Goal: Navigation & Orientation: Find specific page/section

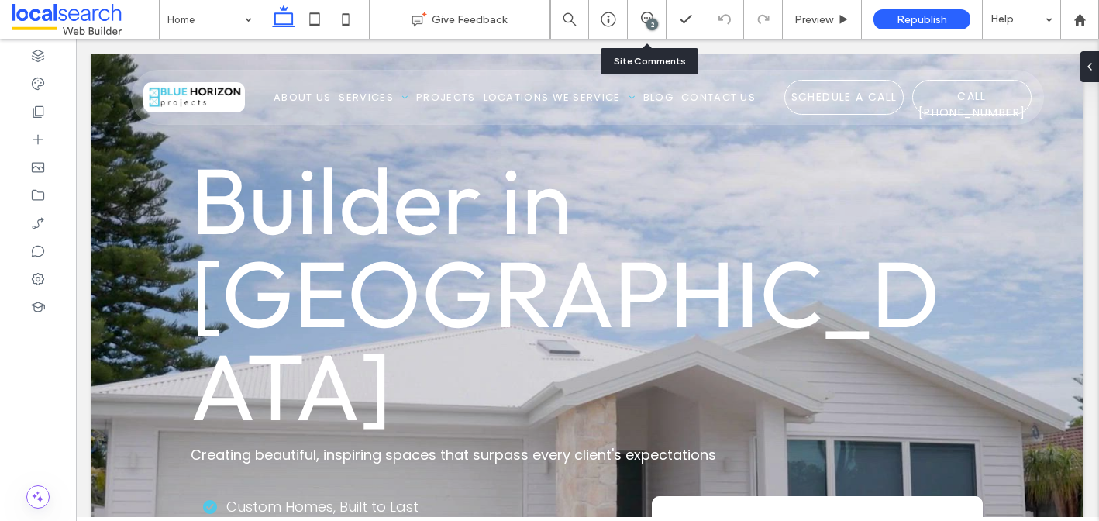
click at [644, 1] on div "2" at bounding box center [647, 19] width 39 height 39
click at [653, 23] on div "2" at bounding box center [652, 25] width 12 height 12
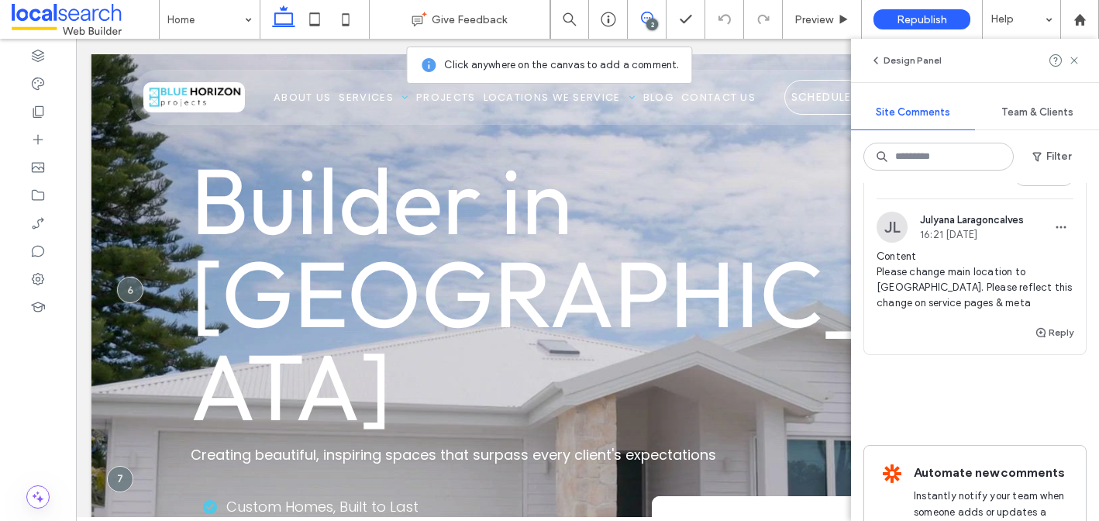
scroll to position [339, 0]
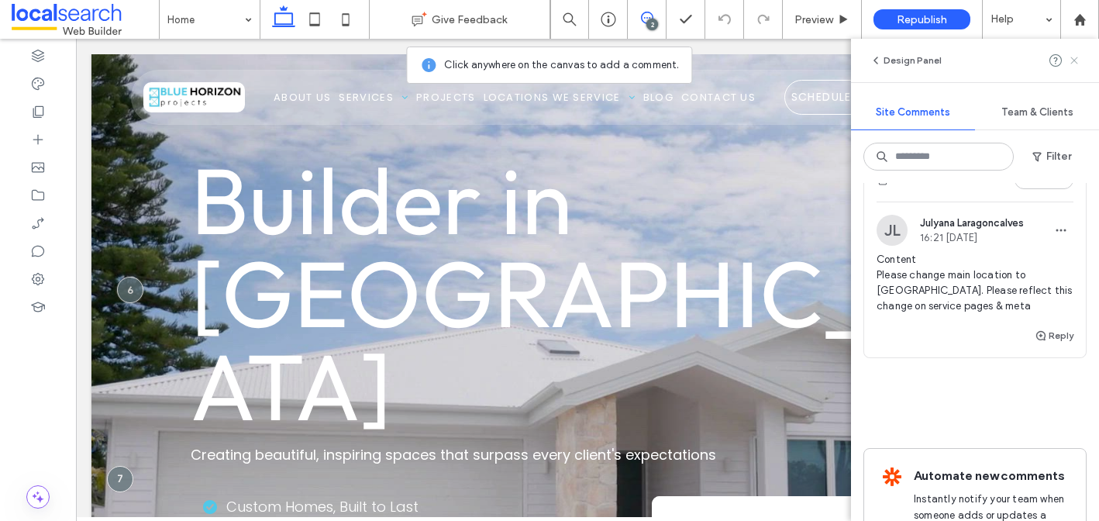
click at [1074, 59] on use at bounding box center [1073, 60] width 7 height 7
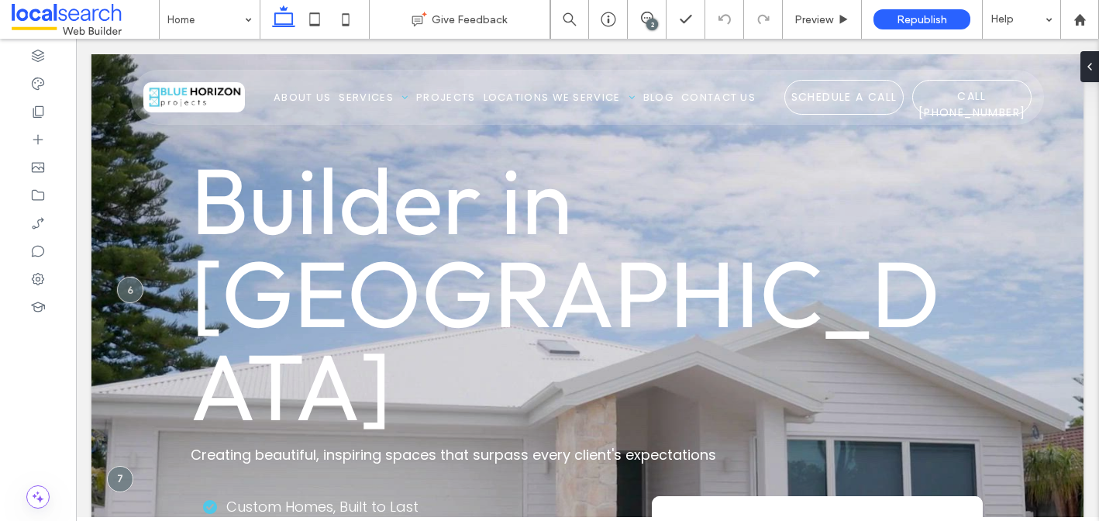
scroll to position [0, 0]
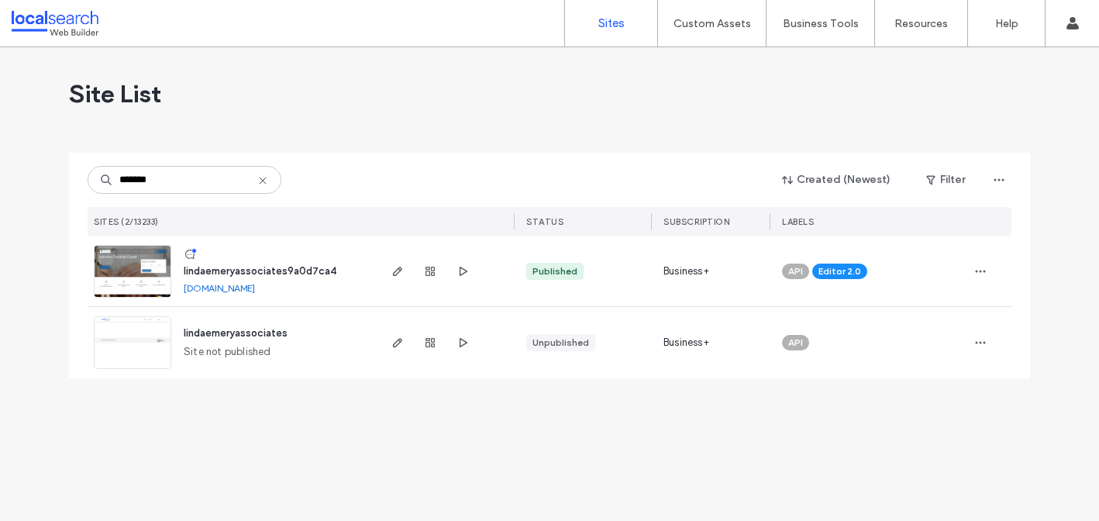
type input "*******"
click at [244, 274] on span "lindaemeryassociates9a0d7ca4" at bounding box center [260, 271] width 153 height 12
